Goal: Task Accomplishment & Management: Manage account settings

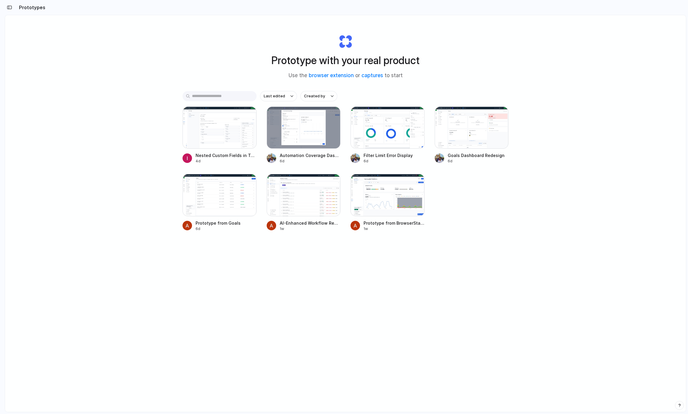
click at [23, 8] on h2 "Prototypes" at bounding box center [31, 7] width 29 height 7
click at [301, 122] on div at bounding box center [304, 127] width 74 height 42
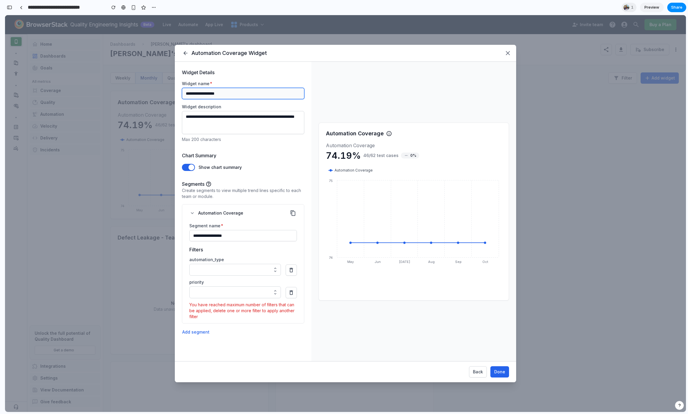
click at [195, 96] on input "**********" at bounding box center [243, 93] width 122 height 11
click at [191, 162] on div "Chart Summary Show chart summary" at bounding box center [243, 161] width 122 height 19
click at [191, 170] on button "button" at bounding box center [188, 167] width 13 height 7
click at [190, 167] on button "button" at bounding box center [188, 167] width 13 height 7
click at [508, 56] on icon "button" at bounding box center [508, 53] width 7 height 7
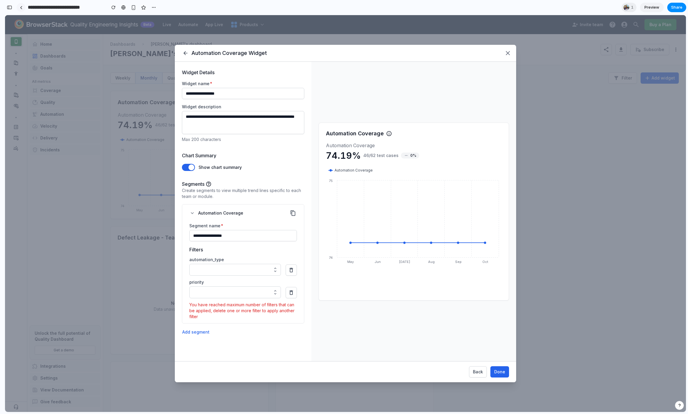
click at [19, 9] on link at bounding box center [21, 7] width 9 height 9
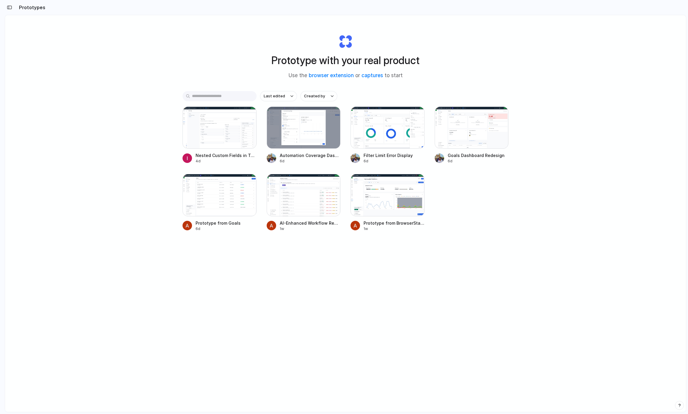
click at [227, 98] on input "text" at bounding box center [220, 96] width 74 height 10
click at [277, 97] on span "Last edited" at bounding box center [274, 96] width 21 height 6
click at [269, 73] on div "Last edited Last created Alphabetical" at bounding box center [344, 207] width 688 height 414
click at [374, 78] on link "captures" at bounding box center [373, 75] width 22 height 6
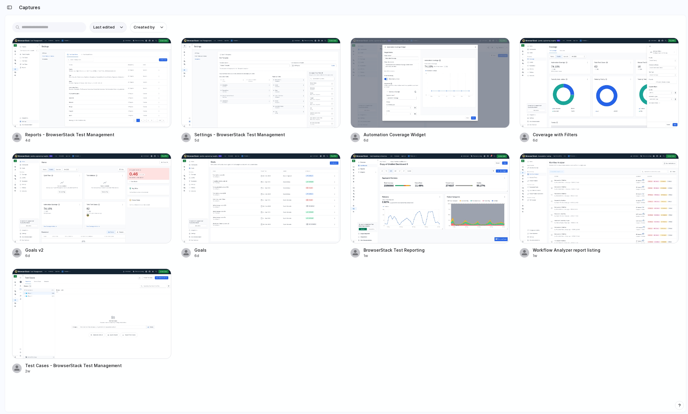
click at [102, 29] on span "Last edited" at bounding box center [103, 27] width 21 height 6
click at [102, 29] on div "Last edited Last created Alphabetical" at bounding box center [344, 207] width 688 height 414
click at [14, 7] on button "button" at bounding box center [9, 7] width 9 height 9
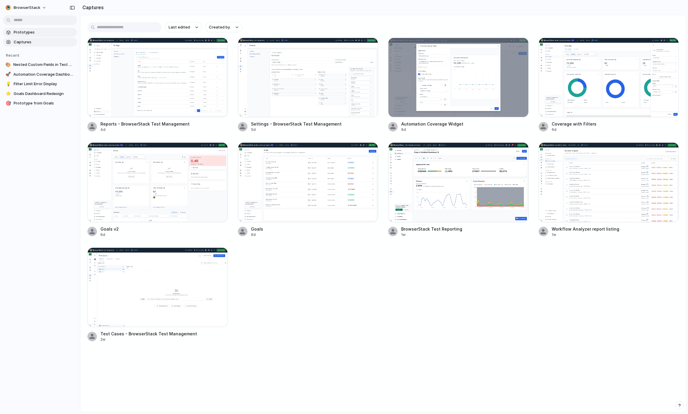
click at [27, 29] on span "Prototypes" at bounding box center [44, 32] width 61 height 6
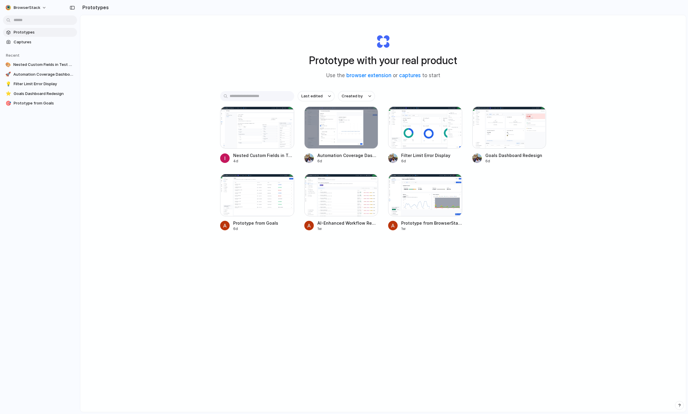
click at [31, 1] on div "BrowserStack" at bounding box center [40, 7] width 80 height 14
click at [37, 6] on span "BrowserStack" at bounding box center [27, 8] width 27 height 6
click at [28, 25] on li "Settings" at bounding box center [28, 20] width 49 height 9
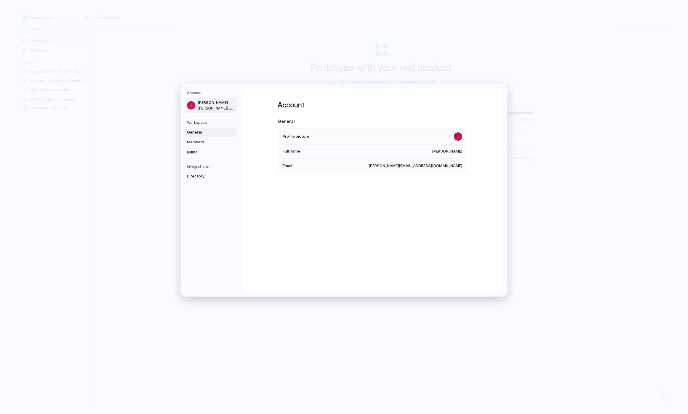
click at [195, 130] on span "General" at bounding box center [206, 132] width 38 height 6
click at [203, 144] on span "Members" at bounding box center [206, 142] width 38 height 6
click at [451, 146] on div "[PERSON_NAME] Admin" at bounding box center [373, 142] width 190 height 12
click at [459, 141] on div at bounding box center [463, 142] width 8 height 8
click at [462, 141] on div at bounding box center [463, 142] width 8 height 8
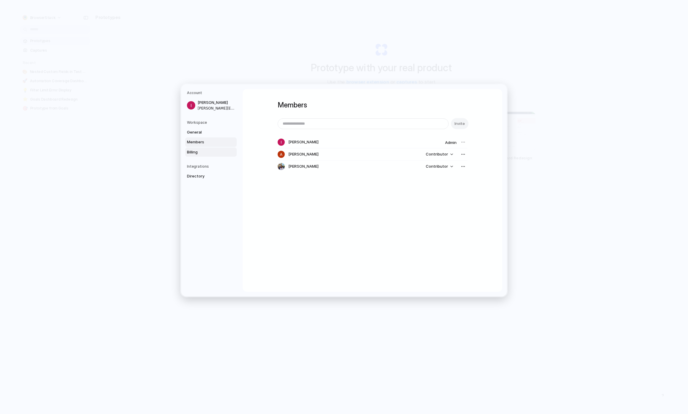
click at [222, 148] on link "Billing" at bounding box center [211, 151] width 52 height 9
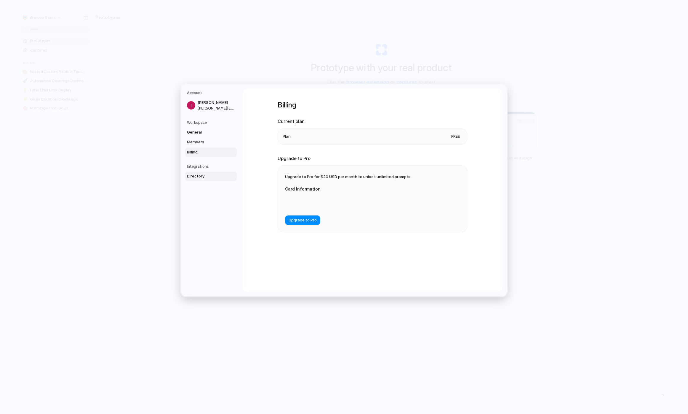
click at [201, 173] on span "Directory" at bounding box center [206, 176] width 38 height 6
